Goal: Task Accomplishment & Management: Use online tool/utility

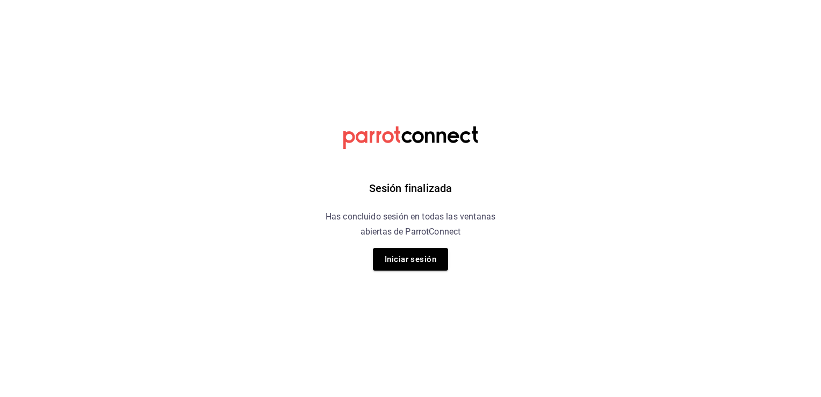
click at [430, 261] on button "Iniciar sesión" at bounding box center [410, 259] width 75 height 23
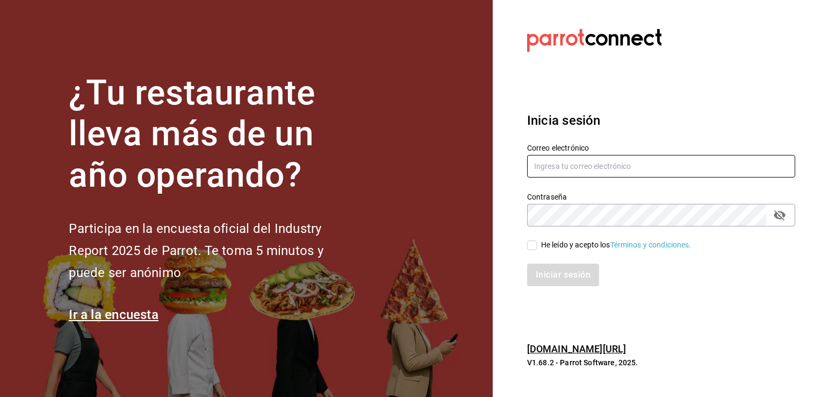
type input "[PERSON_NAME][EMAIL_ADDRESS][DOMAIN_NAME]"
click at [529, 246] on input "He leído y acepto los Términos y condiciones." at bounding box center [532, 245] width 10 height 10
checkbox input "true"
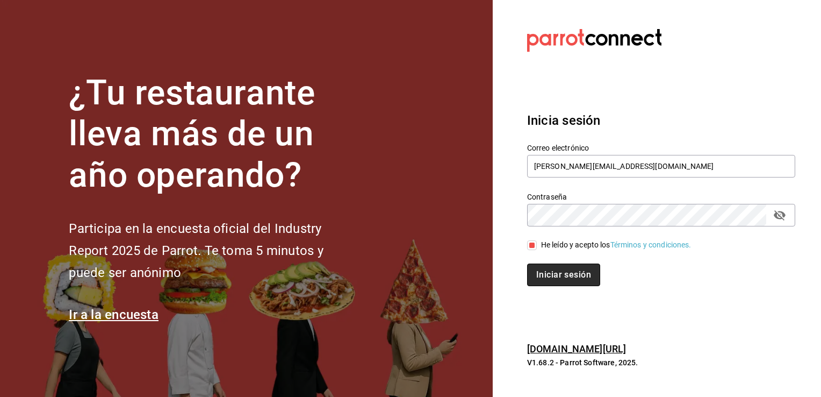
click at [560, 276] on button "Iniciar sesión" at bounding box center [563, 274] width 73 height 23
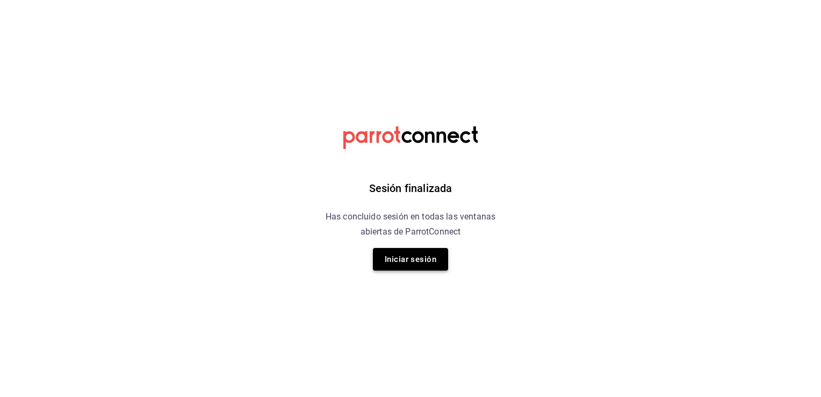
click at [426, 259] on button "Iniciar sesión" at bounding box center [410, 259] width 75 height 23
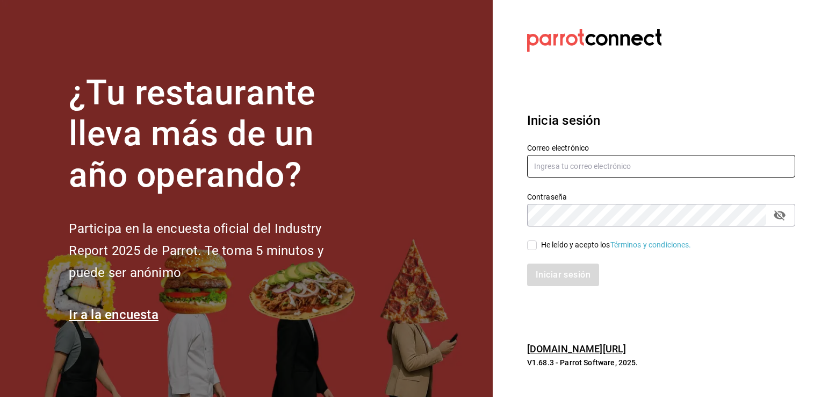
type input "[PERSON_NAME][EMAIL_ADDRESS][DOMAIN_NAME]"
click at [529, 244] on input "He leído y acepto los Términos y condiciones." at bounding box center [532, 245] width 10 height 10
checkbox input "true"
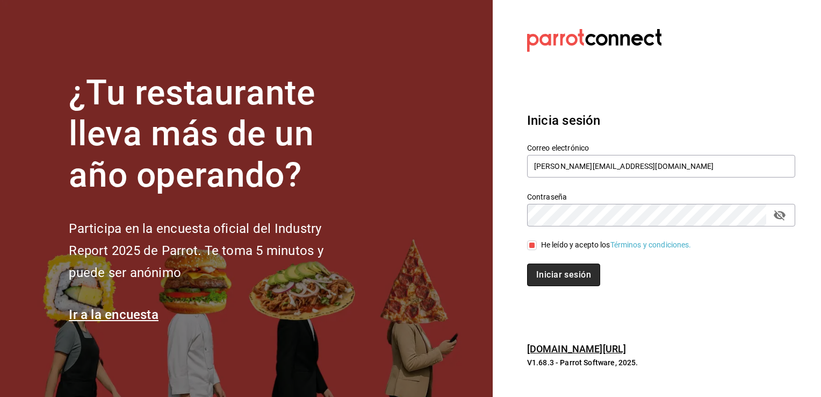
click at [559, 276] on button "Iniciar sesión" at bounding box center [563, 274] width 73 height 23
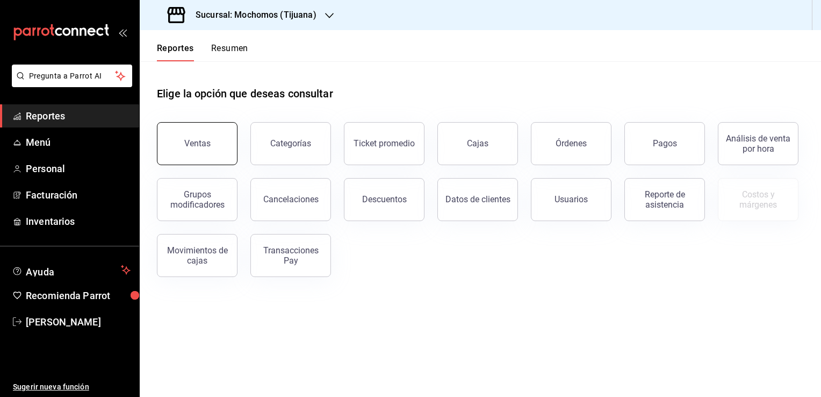
click at [191, 151] on button "Ventas" at bounding box center [197, 143] width 81 height 43
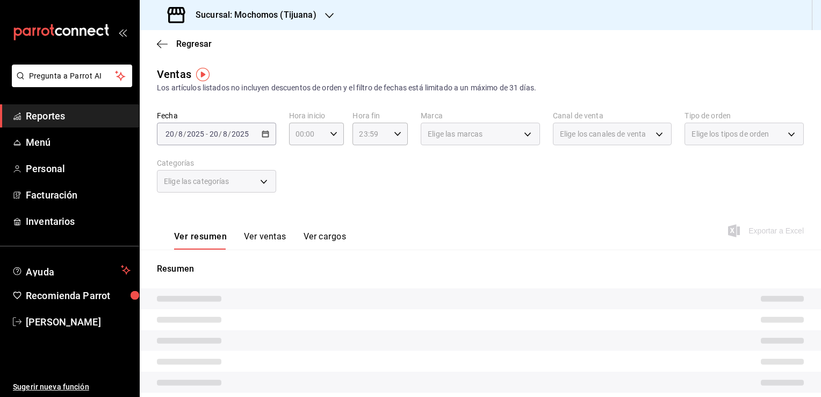
click at [320, 15] on div "Sucursal: Mochomos (Tijuana)" at bounding box center [243, 15] width 190 height 30
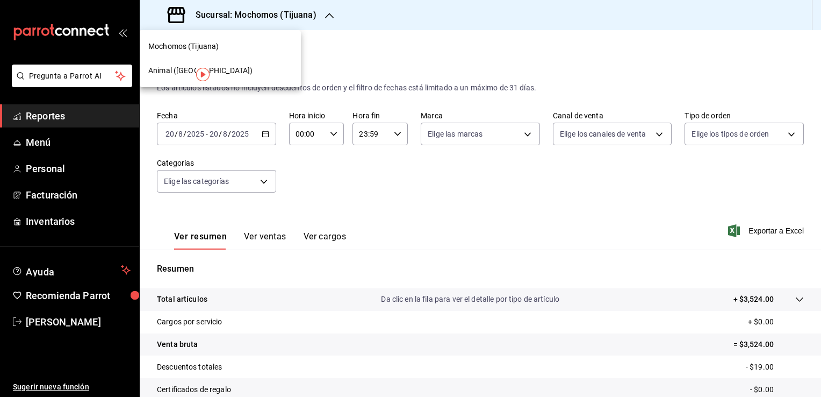
click at [235, 70] on div "Animal (Tijuana)" at bounding box center [220, 70] width 144 height 11
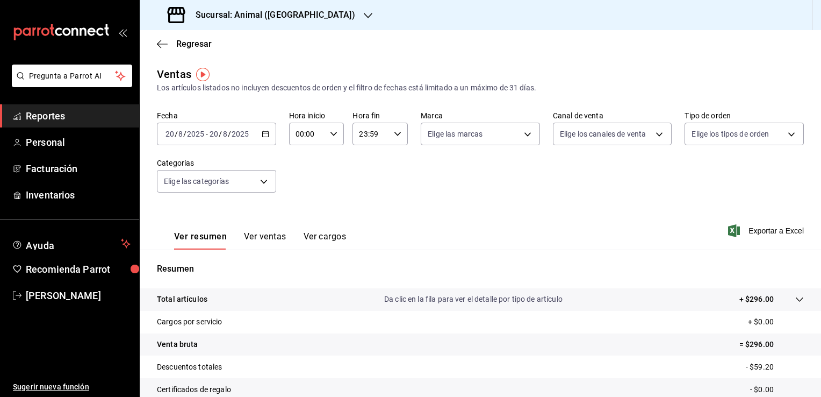
click at [332, 139] on div "00:00 Hora inicio" at bounding box center [316, 134] width 55 height 23
click at [303, 188] on span "01" at bounding box center [301, 187] width 10 height 9
type input "01:00"
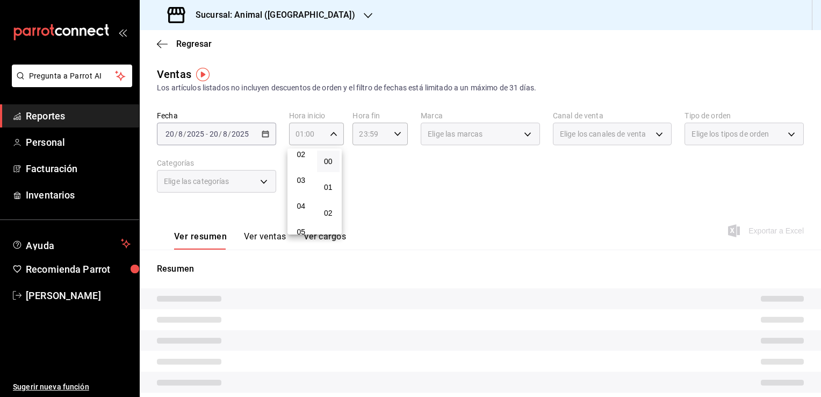
scroll to position [65, 0]
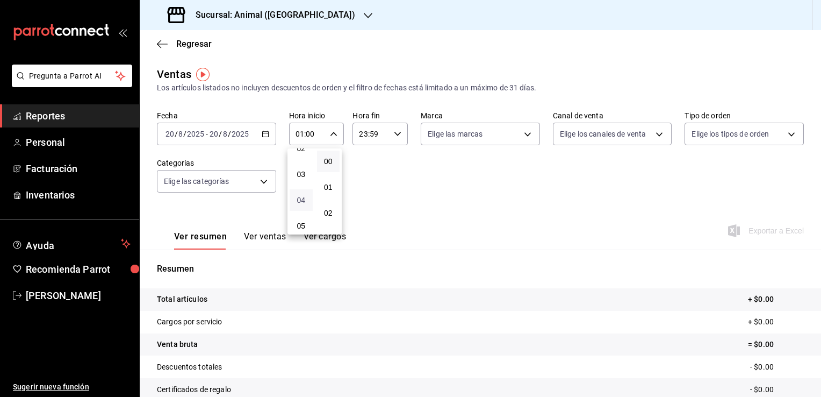
click at [303, 202] on span "04" at bounding box center [301, 200] width 10 height 9
type input "04:00"
click at [391, 137] on div at bounding box center [410, 198] width 821 height 397
click at [394, 137] on icon "button" at bounding box center [398, 134] width 8 height 8
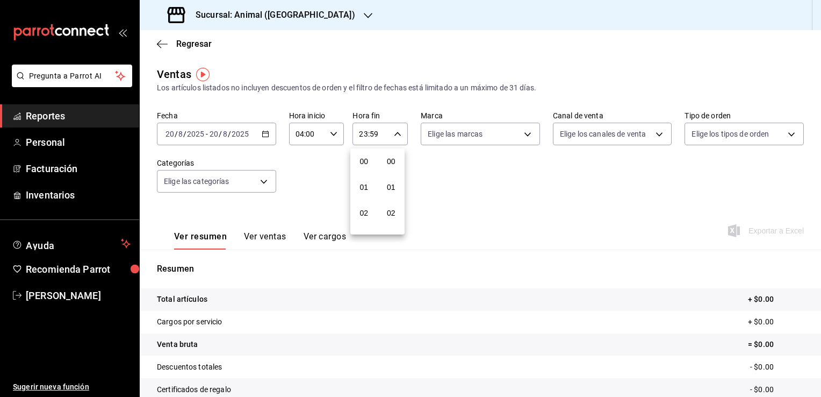
scroll to position [1488, 0]
click at [395, 169] on span "57" at bounding box center [392, 170] width 10 height 9
type input "23:57"
click at [395, 169] on button "00" at bounding box center [391, 162] width 23 height 22
click at [361, 175] on button "21" at bounding box center [364, 170] width 23 height 22
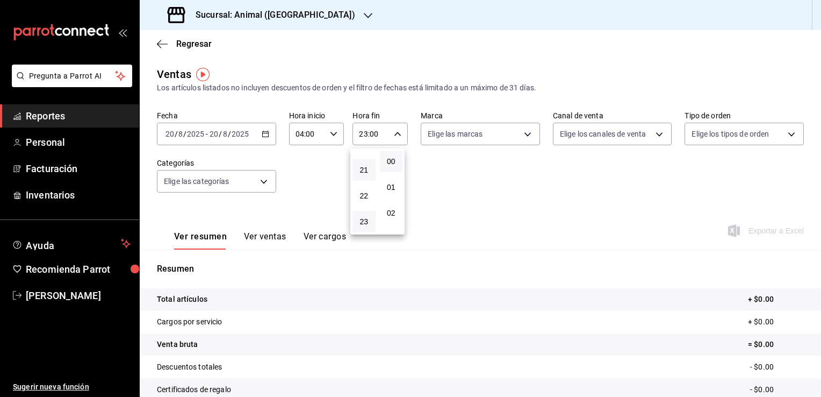
type input "21:00"
click at [364, 194] on span "04" at bounding box center [364, 194] width 10 height 9
type input "04:00"
click at [527, 165] on div at bounding box center [410, 198] width 821 height 397
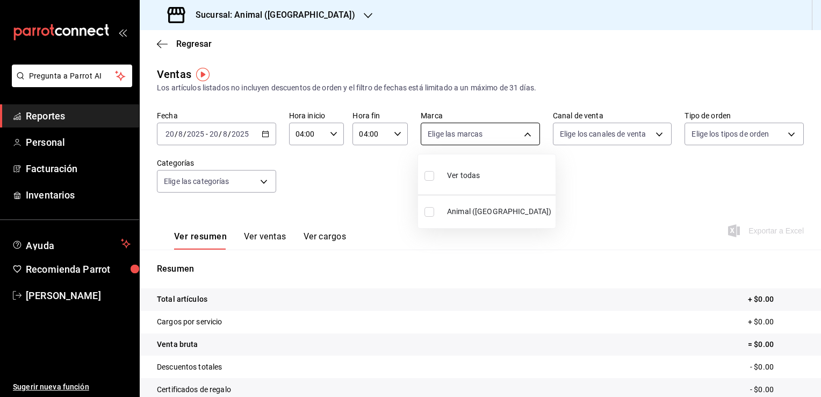
click at [525, 134] on body "Pregunta a Parrot AI Reportes Personal Facturación Inventarios Ayuda Recomienda…" at bounding box center [410, 198] width 821 height 397
click at [468, 215] on span "Animal (Tijuana)" at bounding box center [499, 211] width 104 height 11
type input "98bba0fd-3ba1-42e0-bfa8-4188b5c89202"
checkbox input "true"
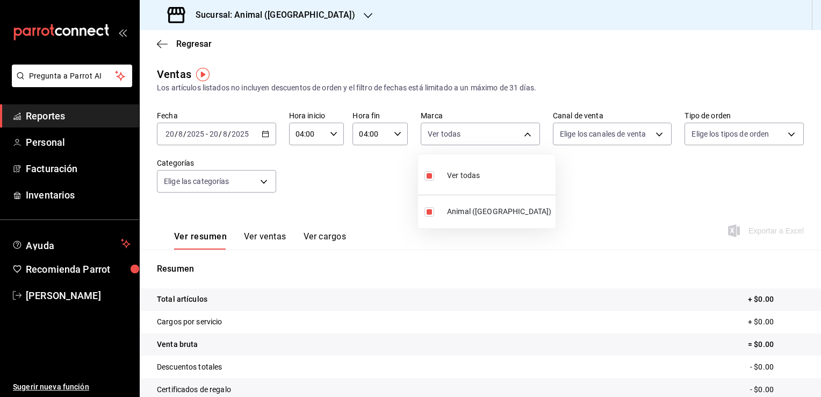
click at [707, 152] on div at bounding box center [410, 198] width 821 height 397
click at [267, 130] on icon "button" at bounding box center [266, 134] width 8 height 8
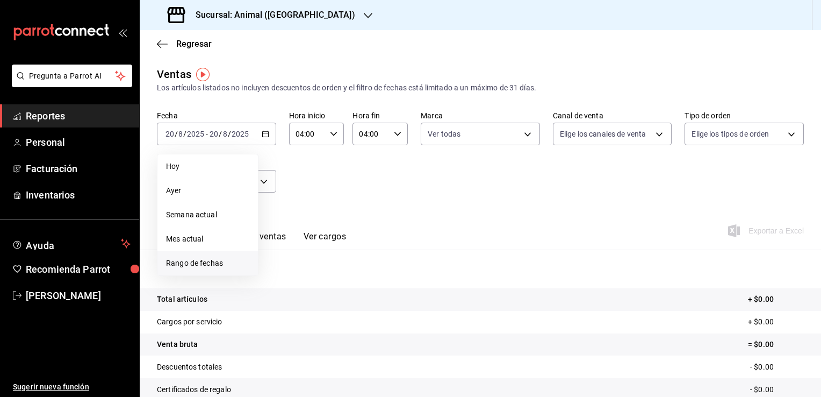
click at [192, 264] on span "Rango de fechas" at bounding box center [207, 262] width 83 height 11
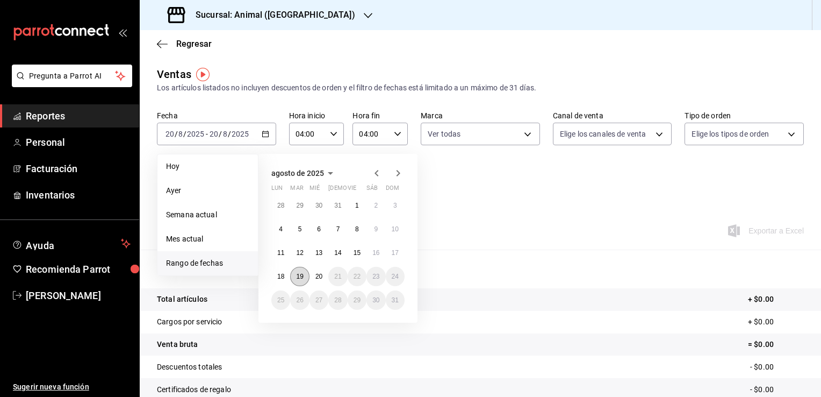
click at [302, 276] on abbr "19" at bounding box center [299, 277] width 7 height 8
click at [319, 273] on abbr "20" at bounding box center [319, 277] width 7 height 8
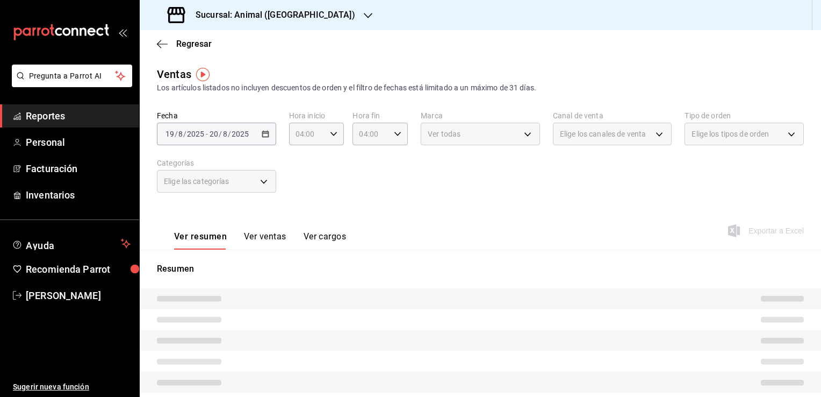
click at [553, 204] on div "Fecha 2025-08-19 19 / 8 / 2025 - 2025-08-20 20 / 8 / 2025 Hora inicio 04:00 Hor…" at bounding box center [480, 158] width 647 height 95
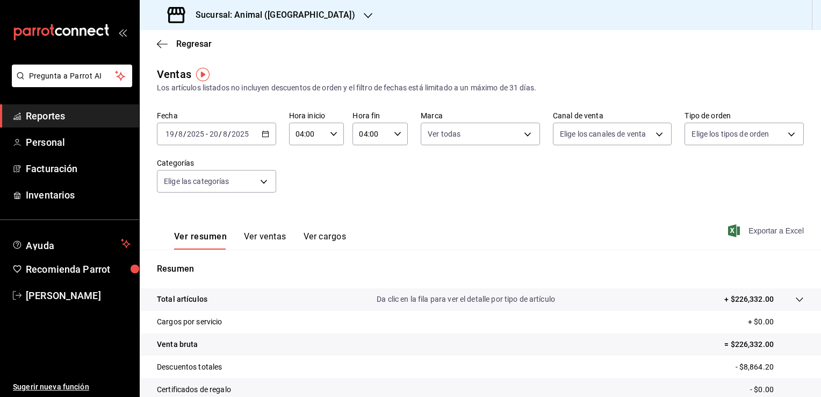
click at [760, 232] on span "Exportar a Excel" at bounding box center [768, 230] width 74 height 13
click at [188, 42] on span "Regresar" at bounding box center [193, 44] width 35 height 10
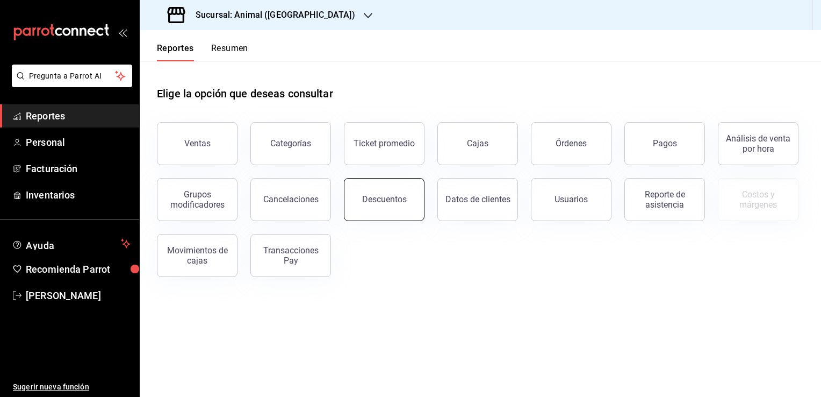
click at [380, 210] on button "Descuentos" at bounding box center [384, 199] width 81 height 43
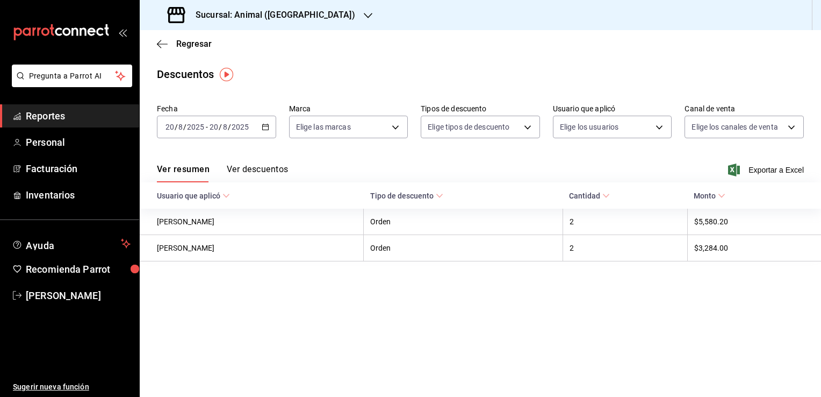
click at [259, 127] on div "2025-08-20 20 / 8 / 2025 - 2025-08-20 20 / 8 / 2025" at bounding box center [216, 127] width 119 height 23
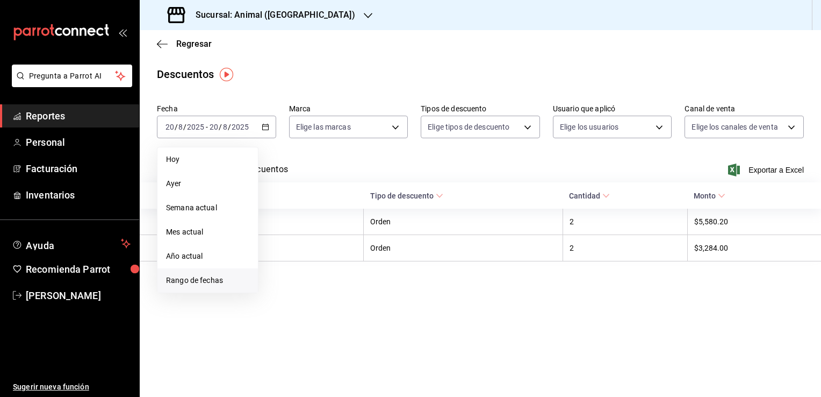
click at [227, 281] on span "Rango de fechas" at bounding box center [207, 280] width 83 height 11
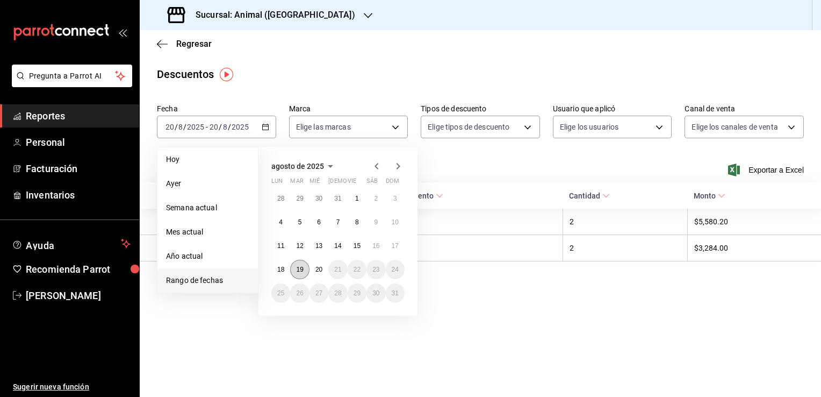
click at [295, 271] on button "19" at bounding box center [299, 269] width 19 height 19
click at [322, 266] on abbr "20" at bounding box center [319, 270] width 7 height 8
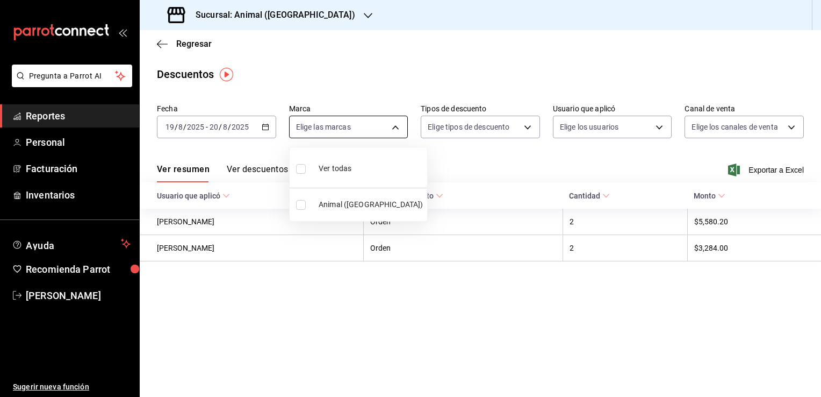
click at [396, 125] on body "Pregunta a Parrot AI Reportes Personal Facturación Inventarios Ayuda Recomienda…" at bounding box center [410, 198] width 821 height 397
click at [355, 198] on li "Animal (Tijuana)" at bounding box center [359, 204] width 138 height 24
type input "98bba0fd-3ba1-42e0-bfa8-4188b5c89202"
checkbox input "true"
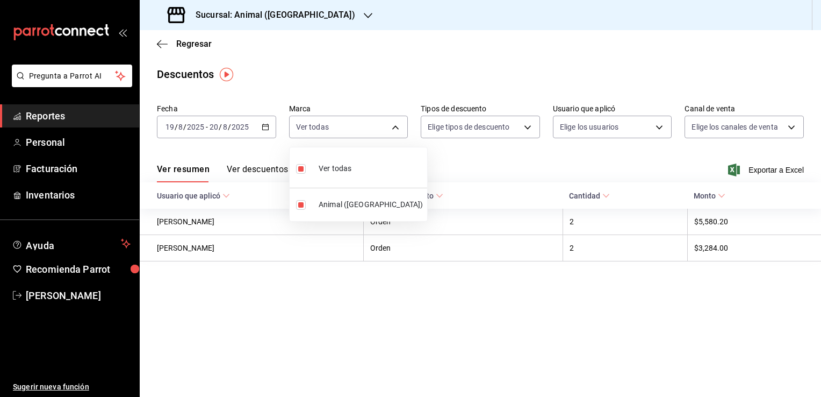
click at [529, 152] on div at bounding box center [410, 198] width 821 height 397
click at [774, 169] on span "Exportar a Excel" at bounding box center [768, 169] width 74 height 13
